Goal: Information Seeking & Learning: Learn about a topic

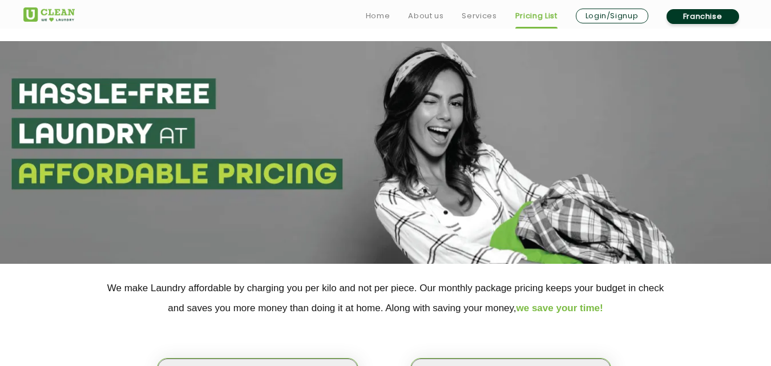
select select "4"
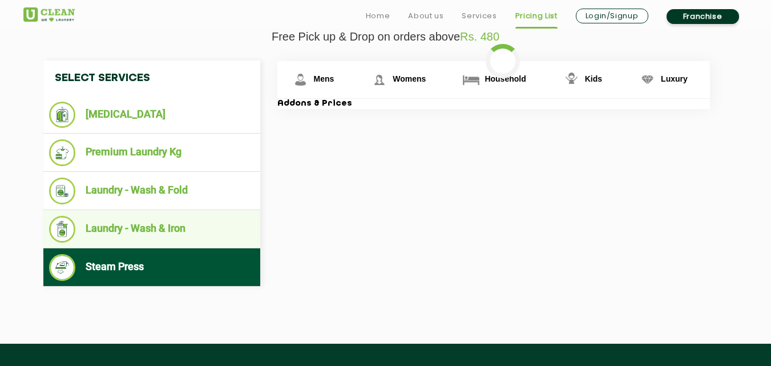
click at [135, 234] on li "Laundry - Wash & Iron" at bounding box center [152, 229] width 206 height 27
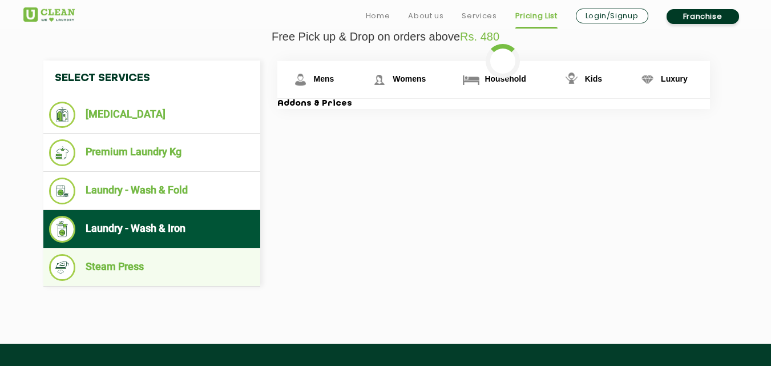
click at [126, 270] on li "Steam Press" at bounding box center [152, 267] width 206 height 27
select select "0"
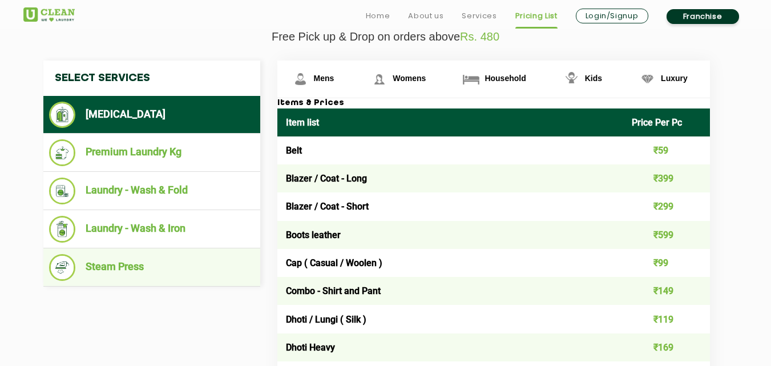
click at [108, 264] on li "Steam Press" at bounding box center [152, 267] width 206 height 27
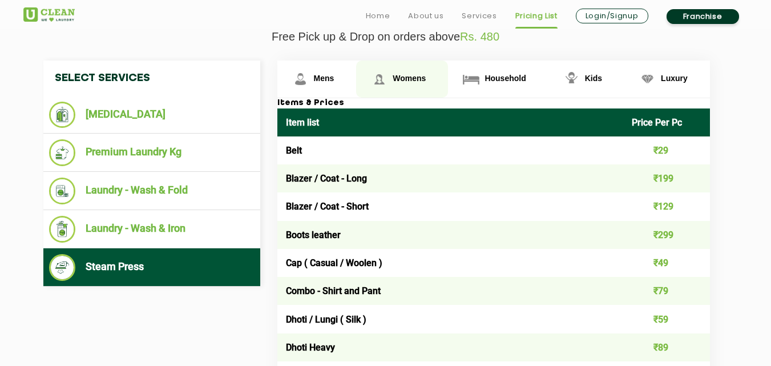
click at [402, 74] on span "Womens" at bounding box center [409, 78] width 33 height 9
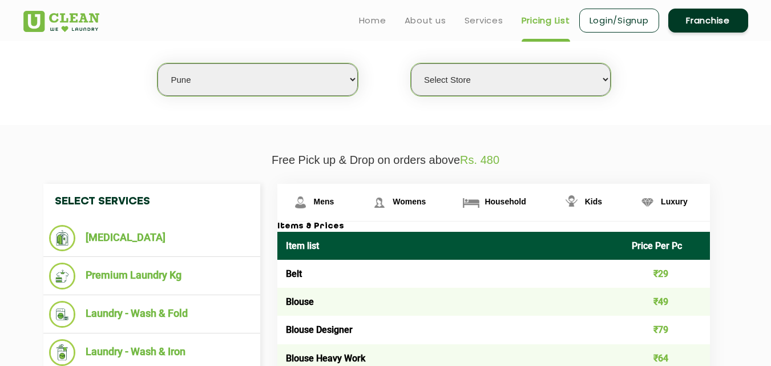
scroll to position [274, 0]
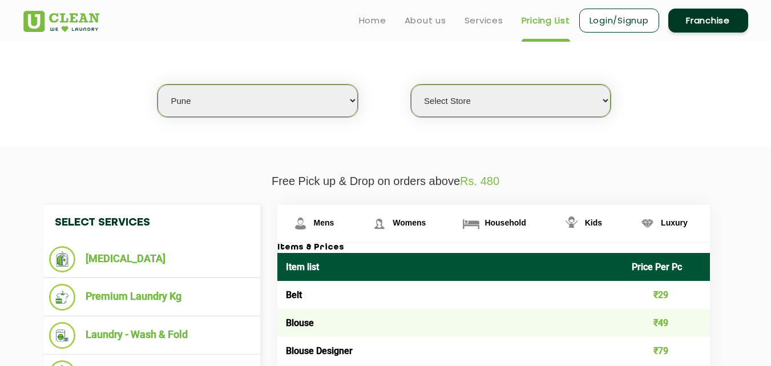
click at [204, 107] on select "Select city [GEOGRAPHIC_DATA] [GEOGRAPHIC_DATA] [GEOGRAPHIC_DATA] [GEOGRAPHIC_D…" at bounding box center [258, 100] width 200 height 33
select select "19"
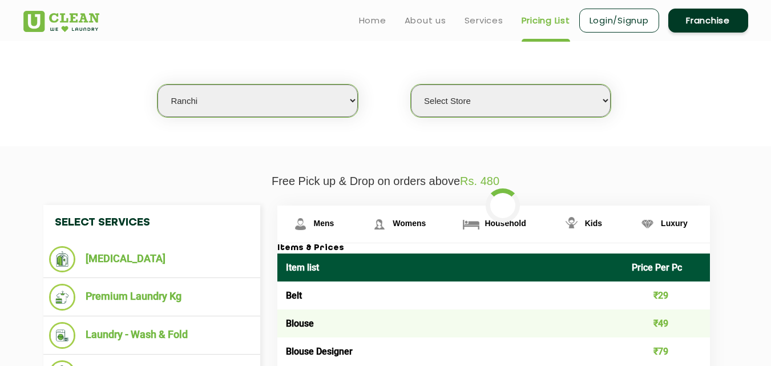
click at [360, 52] on div "Select city [GEOGRAPHIC_DATA] [GEOGRAPHIC_DATA] [GEOGRAPHIC_DATA] [GEOGRAPHIC_D…" at bounding box center [386, 81] width 742 height 74
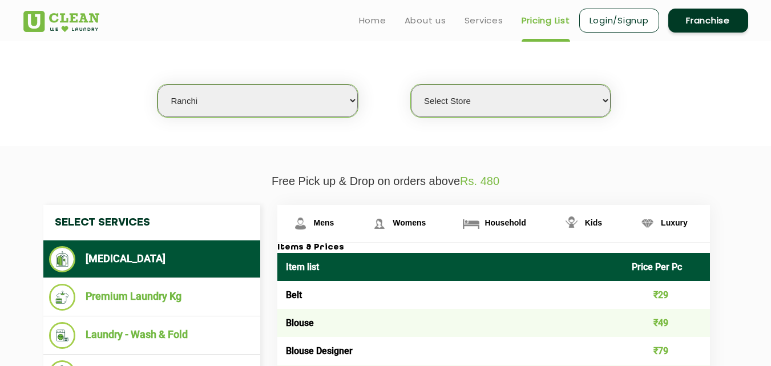
select select "0"
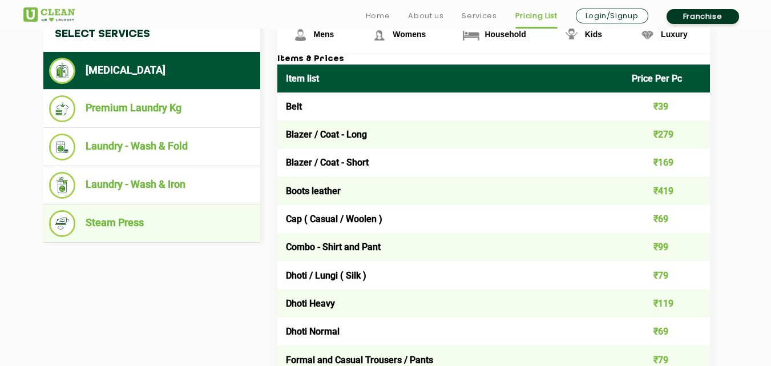
scroll to position [472, 0]
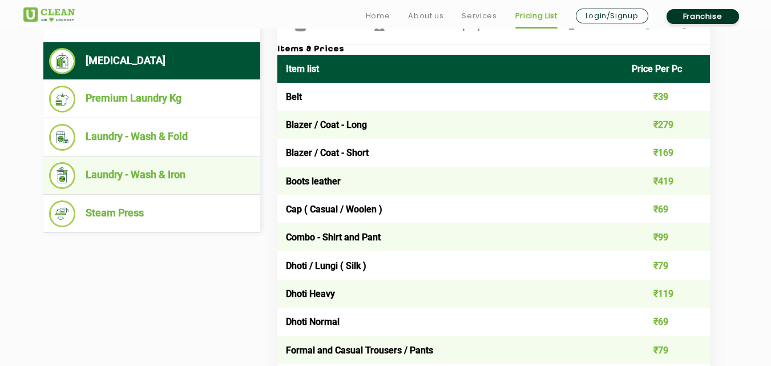
click at [150, 178] on li "Laundry - Wash & Iron" at bounding box center [152, 175] width 206 height 27
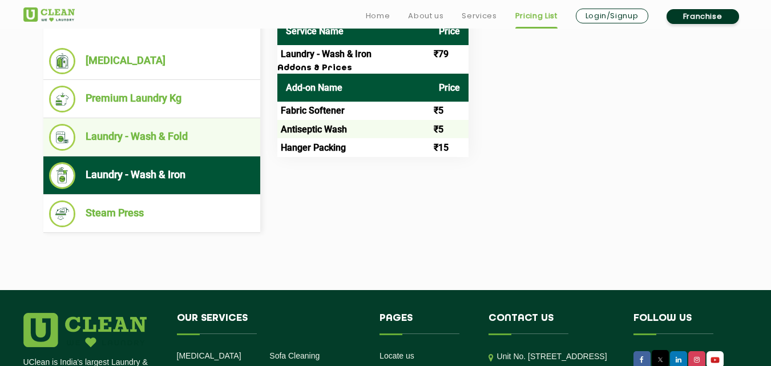
click at [175, 141] on li "Laundry - Wash & Fold" at bounding box center [152, 137] width 206 height 27
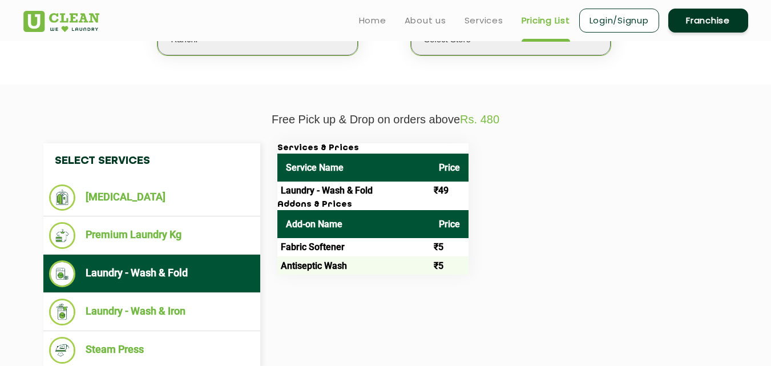
scroll to position [324, 0]
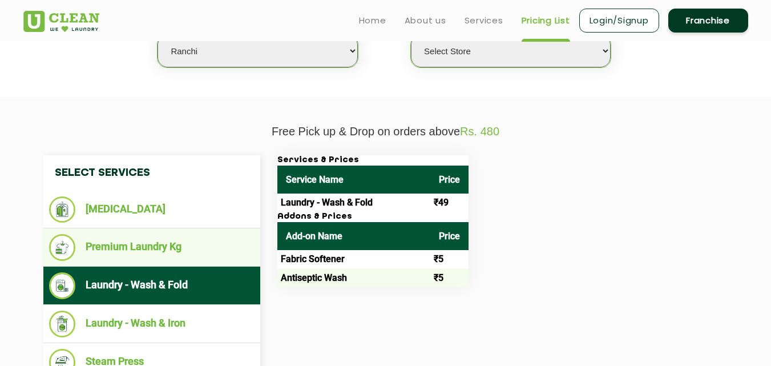
click at [187, 247] on li "Premium Laundry Kg" at bounding box center [152, 247] width 206 height 27
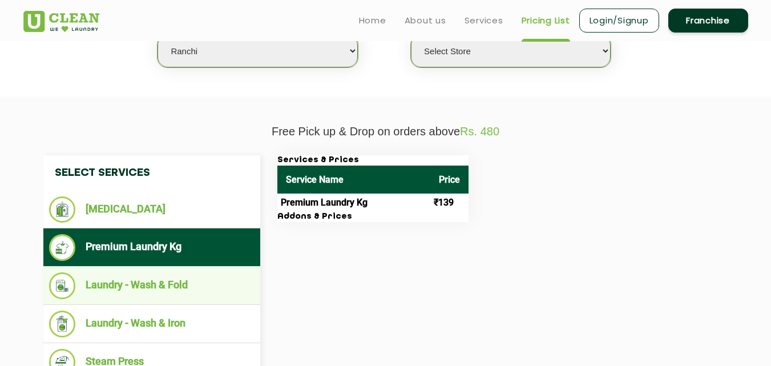
click at [178, 282] on li "Laundry - Wash & Fold" at bounding box center [152, 285] width 206 height 27
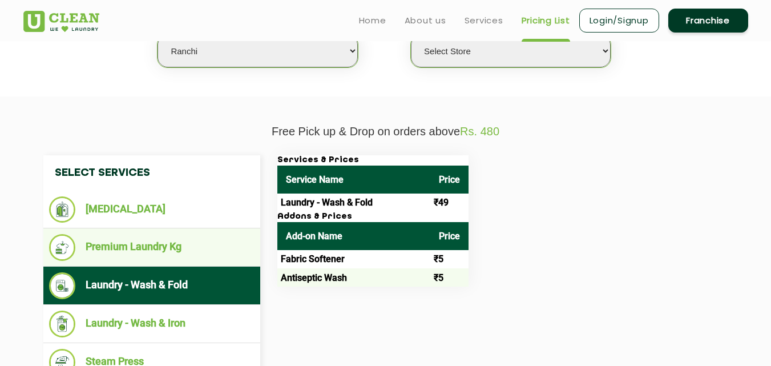
click at [174, 248] on li "Premium Laundry Kg" at bounding box center [152, 247] width 206 height 27
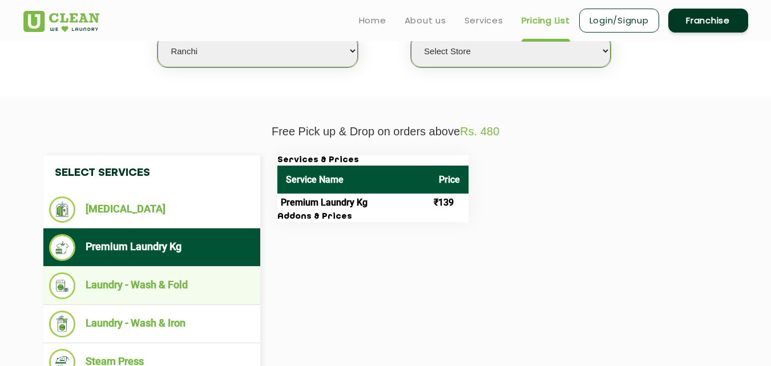
click at [166, 293] on li "Laundry - Wash & Fold" at bounding box center [152, 285] width 206 height 27
